Goal: Task Accomplishment & Management: Complete application form

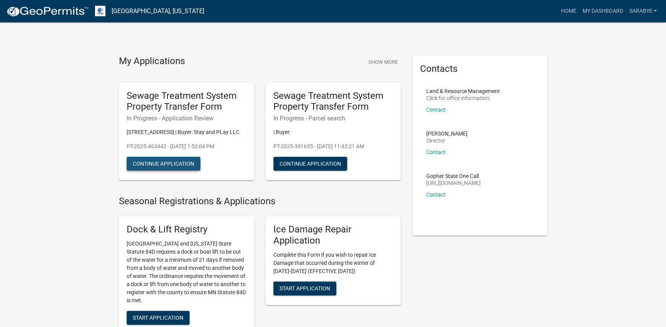
click at [179, 170] on button "Continue Application" at bounding box center [164, 164] width 74 height 14
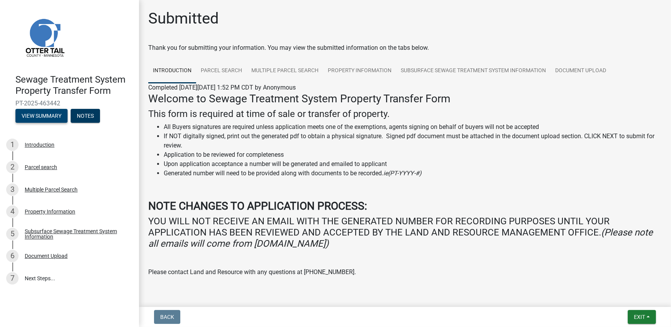
click at [42, 118] on button "View Summary" at bounding box center [41, 116] width 52 height 14
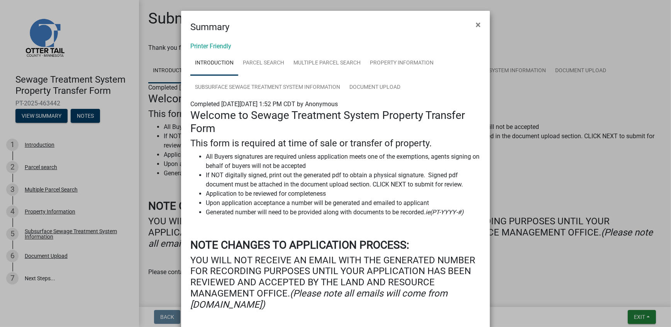
click at [114, 190] on ngb-modal-window "Summary × Printer Friendly Introduction Parcel search Multiple Parcel Search Pr…" at bounding box center [335, 163] width 671 height 327
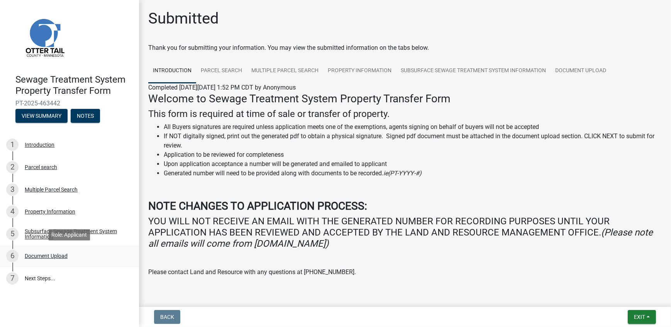
click at [37, 255] on div "Document Upload" at bounding box center [46, 255] width 43 height 5
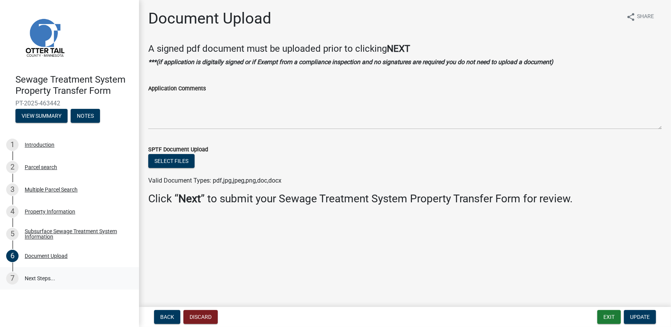
click at [36, 278] on link "7 Next Steps..." at bounding box center [69, 278] width 139 height 22
click at [47, 117] on button "View Summary" at bounding box center [41, 116] width 52 height 14
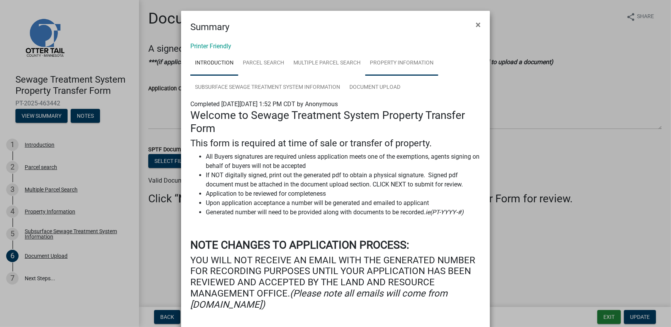
click at [378, 59] on link "Property Information" at bounding box center [401, 63] width 73 height 25
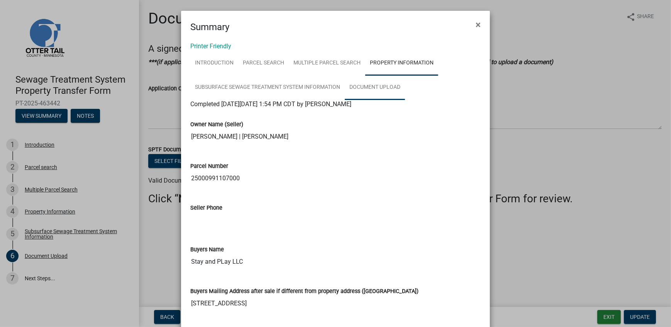
click at [363, 87] on link "Document Upload" at bounding box center [375, 87] width 60 height 25
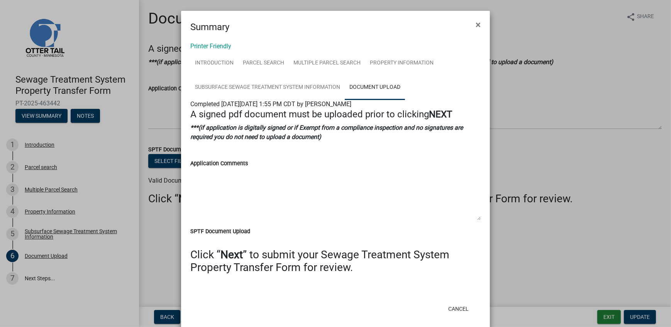
scroll to position [11, 0]
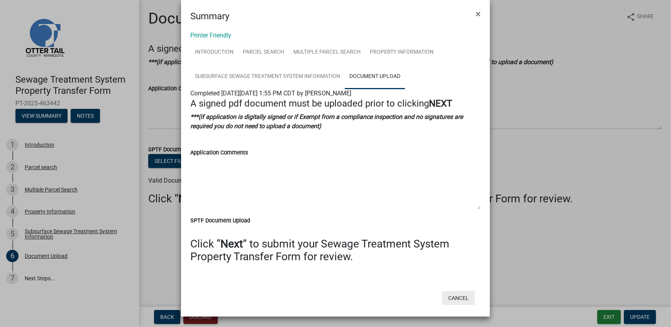
click at [460, 299] on button "Cancel" at bounding box center [458, 298] width 33 height 14
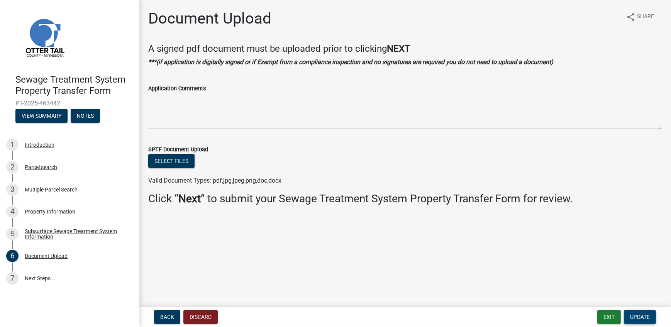
click at [646, 317] on span "Update" at bounding box center [640, 317] width 20 height 6
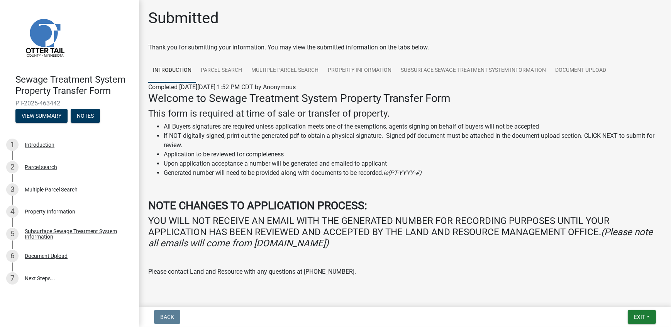
scroll to position [0, 0]
click at [643, 316] on span "Exit" at bounding box center [639, 317] width 11 height 6
click at [607, 279] on button "Save" at bounding box center [625, 278] width 62 height 19
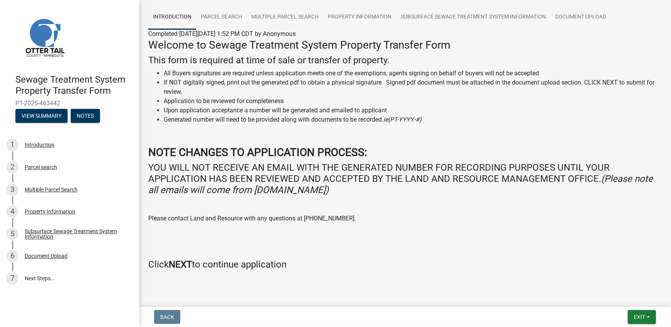
scroll to position [65, 0]
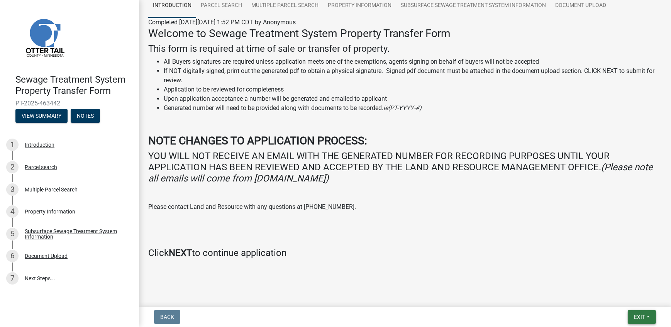
click at [643, 318] on span "Exit" at bounding box center [639, 317] width 11 height 6
click at [611, 281] on button "Save" at bounding box center [625, 278] width 62 height 19
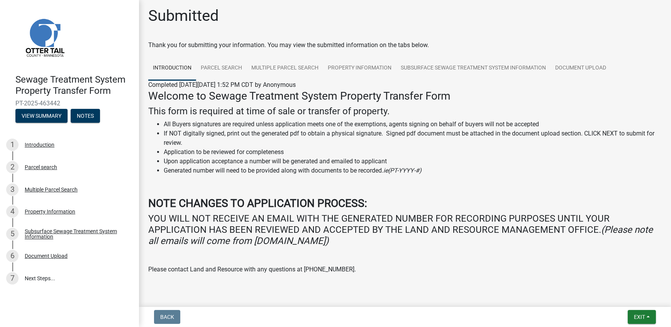
scroll to position [0, 0]
